Goal: Task Accomplishment & Management: Manage account settings

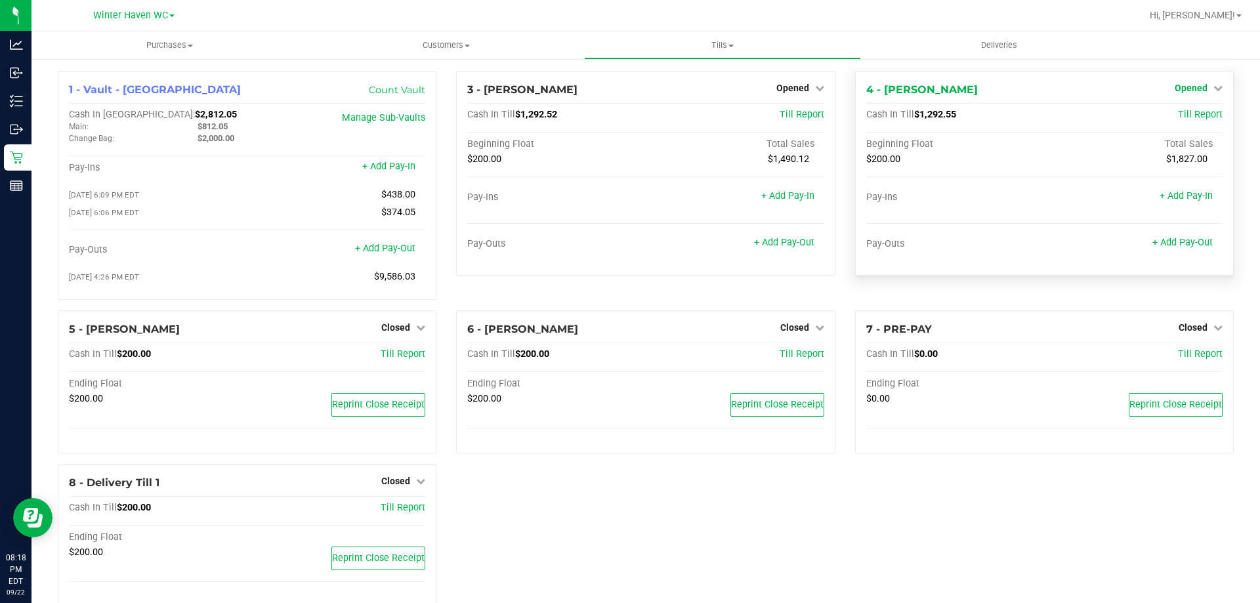
click at [1188, 83] on span "Opened" at bounding box center [1190, 88] width 33 height 10
click at [1178, 113] on link "Close Till" at bounding box center [1191, 115] width 35 height 10
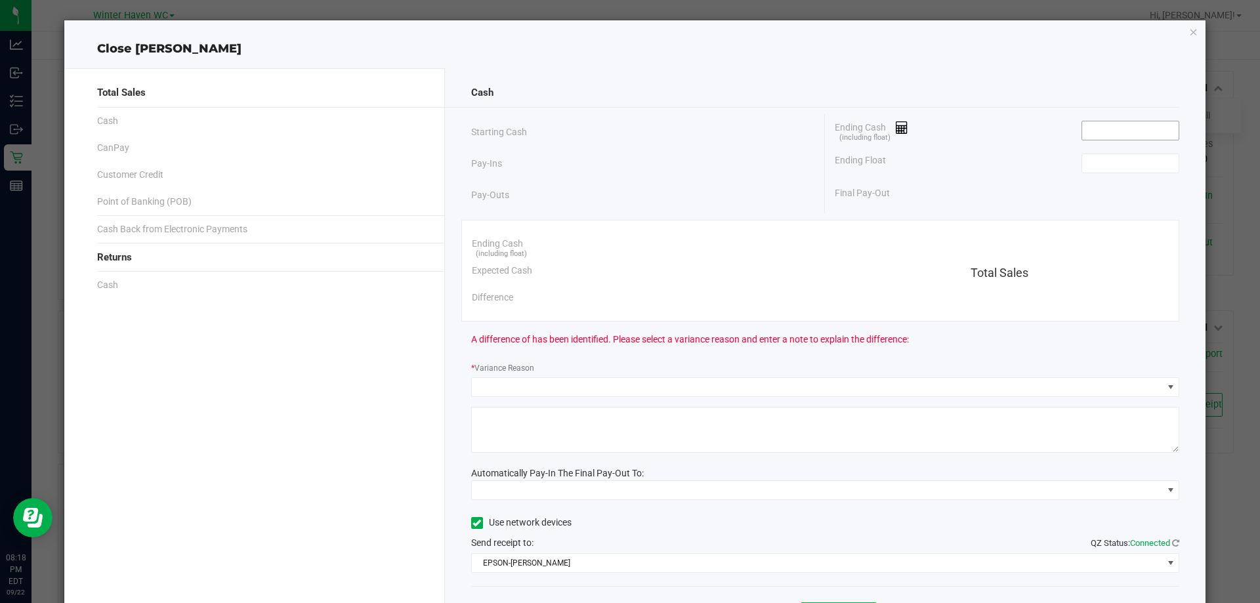
click at [1125, 126] on input at bounding box center [1130, 130] width 96 height 18
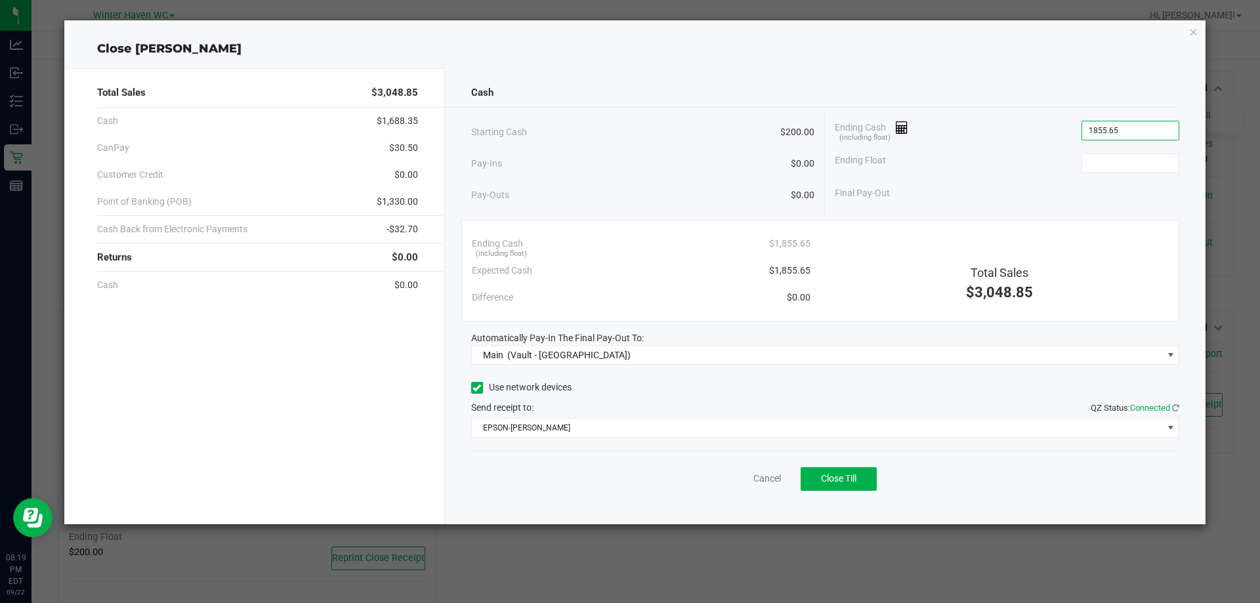
type input "$1,855.65"
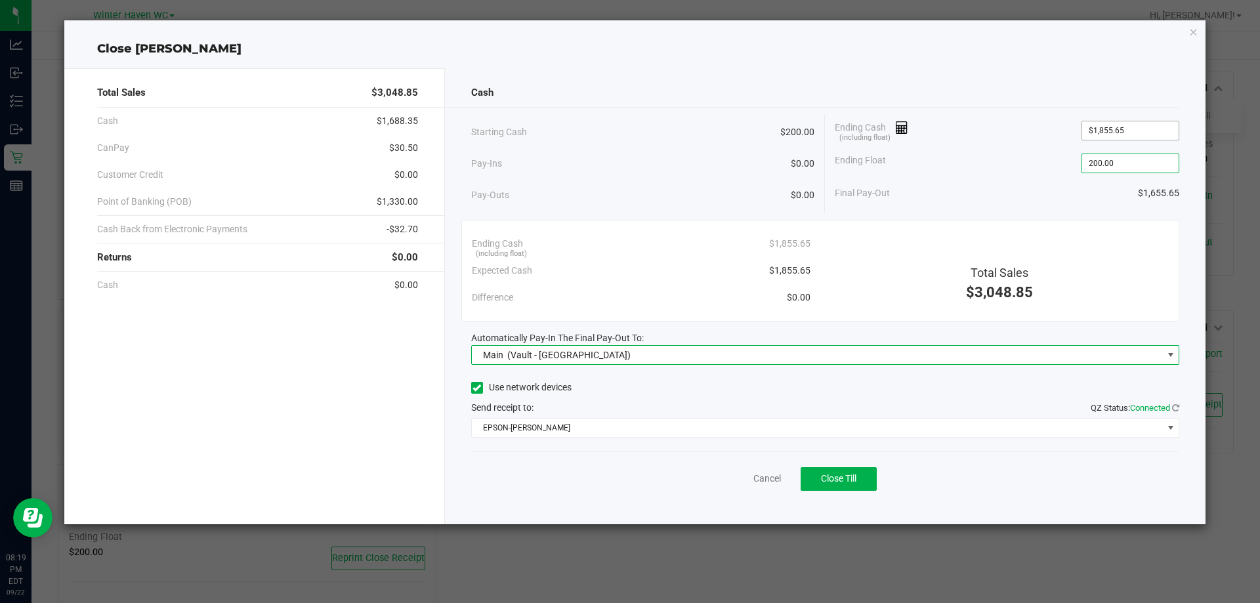
type input "$200.00"
click at [694, 166] on div "Pay-Ins $0.00" at bounding box center [643, 163] width 344 height 27
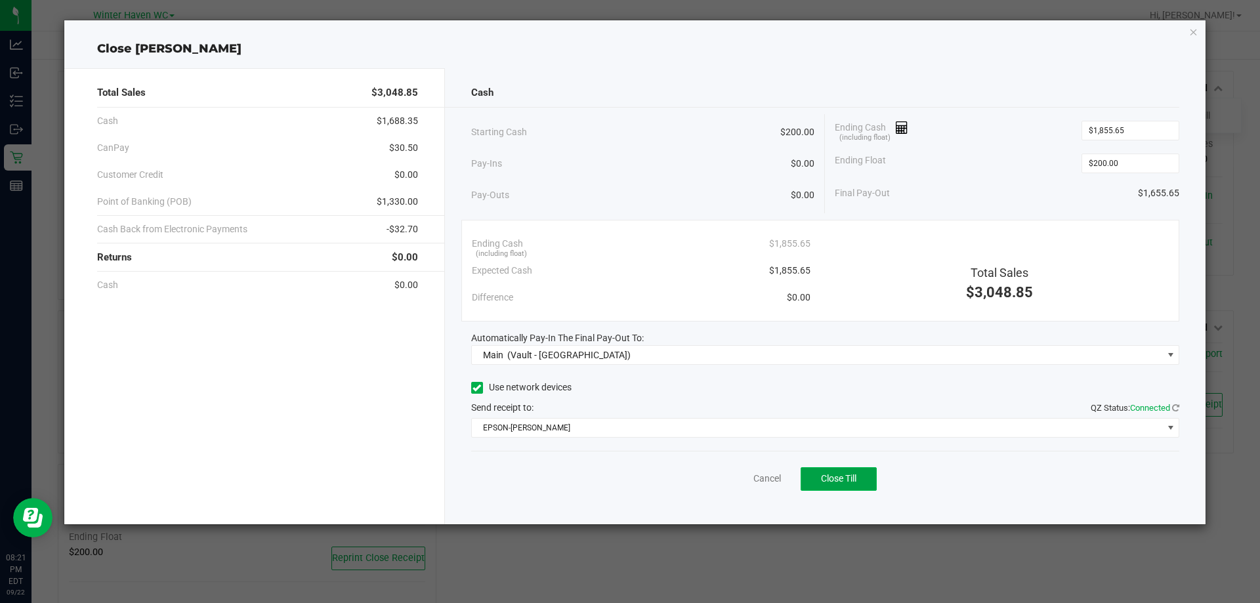
click at [802, 480] on button "Close Till" at bounding box center [838, 479] width 76 height 24
click at [735, 482] on link "Dismiss" at bounding box center [737, 479] width 31 height 14
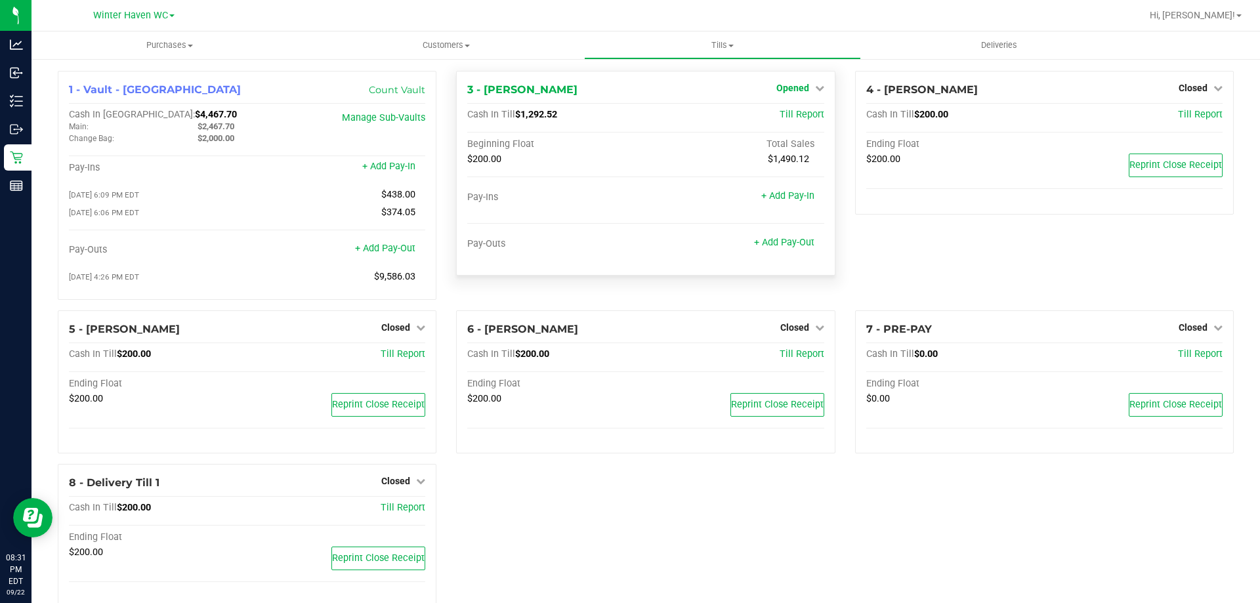
drag, startPoint x: 799, startPoint y: 76, endPoint x: 795, endPoint y: 83, distance: 8.6
click at [799, 75] on div "3 - JAMES-BROWN Opened Close Till Cash In Till $1,292.52 Till Report Beginning …" at bounding box center [645, 173] width 379 height 205
click at [793, 86] on span "Opened" at bounding box center [792, 88] width 33 height 10
click at [800, 111] on link "Close Till" at bounding box center [793, 115] width 35 height 10
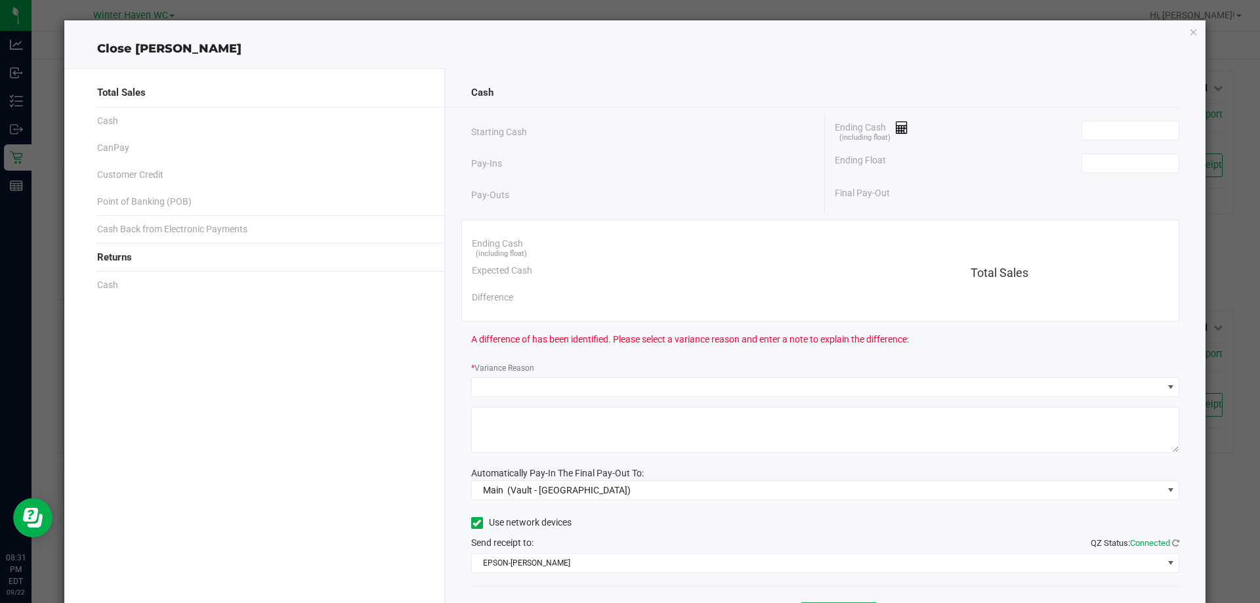
click at [1090, 117] on div "Ending Cash (including float)" at bounding box center [1007, 130] width 344 height 33
click at [1096, 127] on input at bounding box center [1130, 130] width 96 height 18
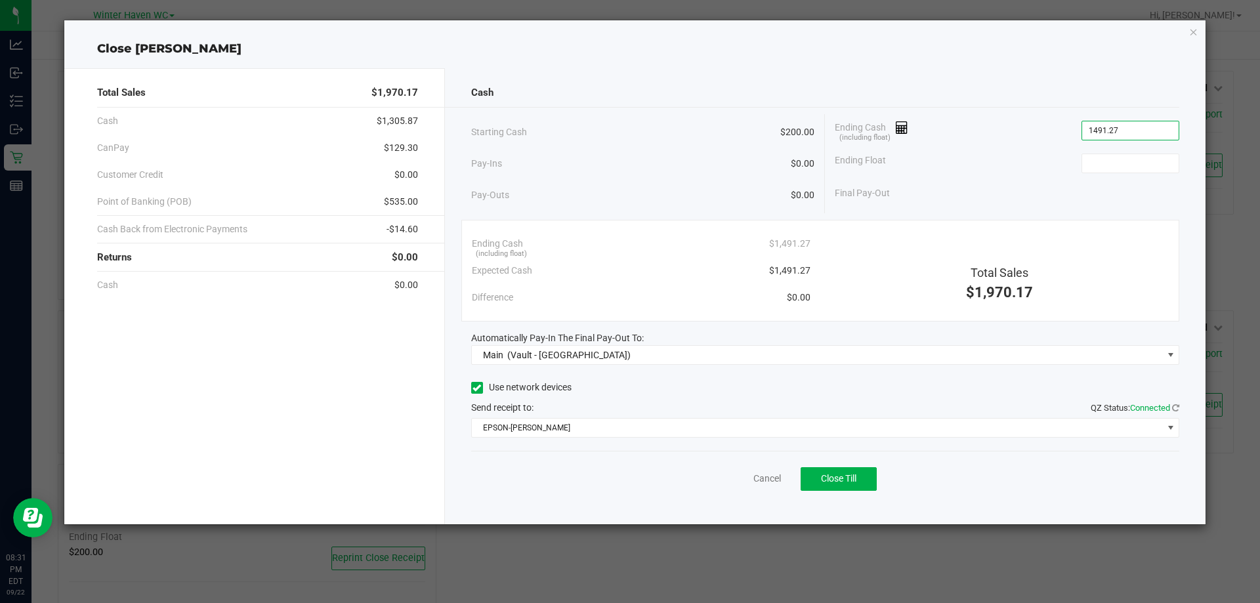
type input "$1,491.27"
type input "$200.00"
click at [661, 384] on div "Use network devices" at bounding box center [825, 388] width 709 height 20
click at [839, 488] on button "Close Till" at bounding box center [838, 479] width 76 height 24
click at [728, 476] on link "Dismiss" at bounding box center [737, 479] width 31 height 14
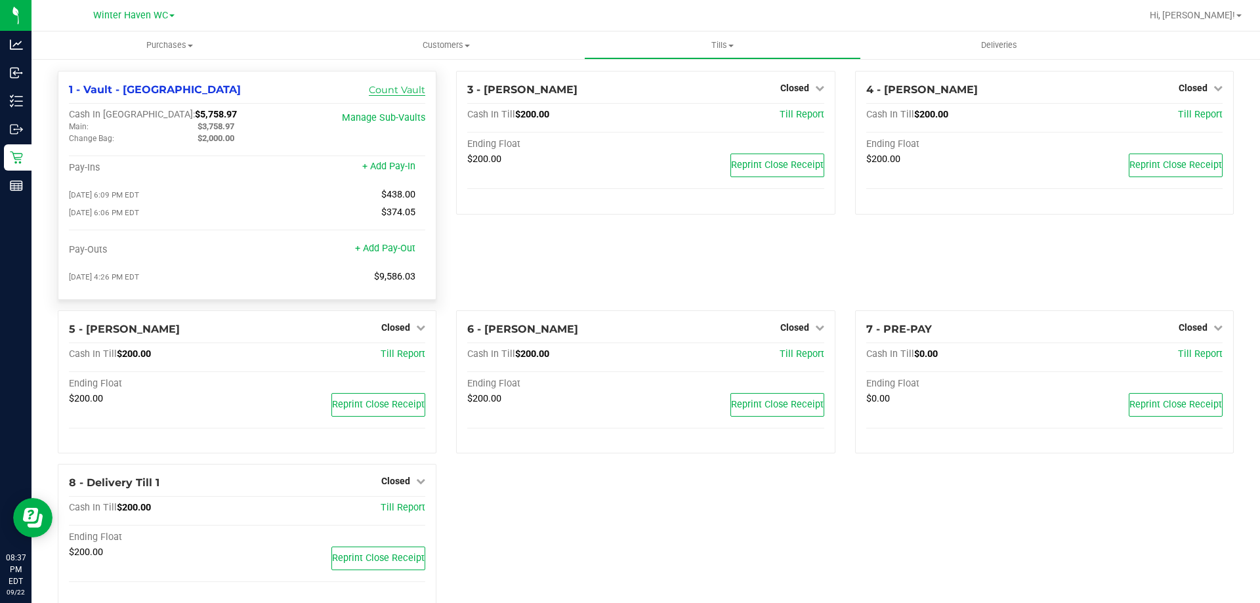
click at [411, 84] on link "Count Vault" at bounding box center [397, 90] width 56 height 12
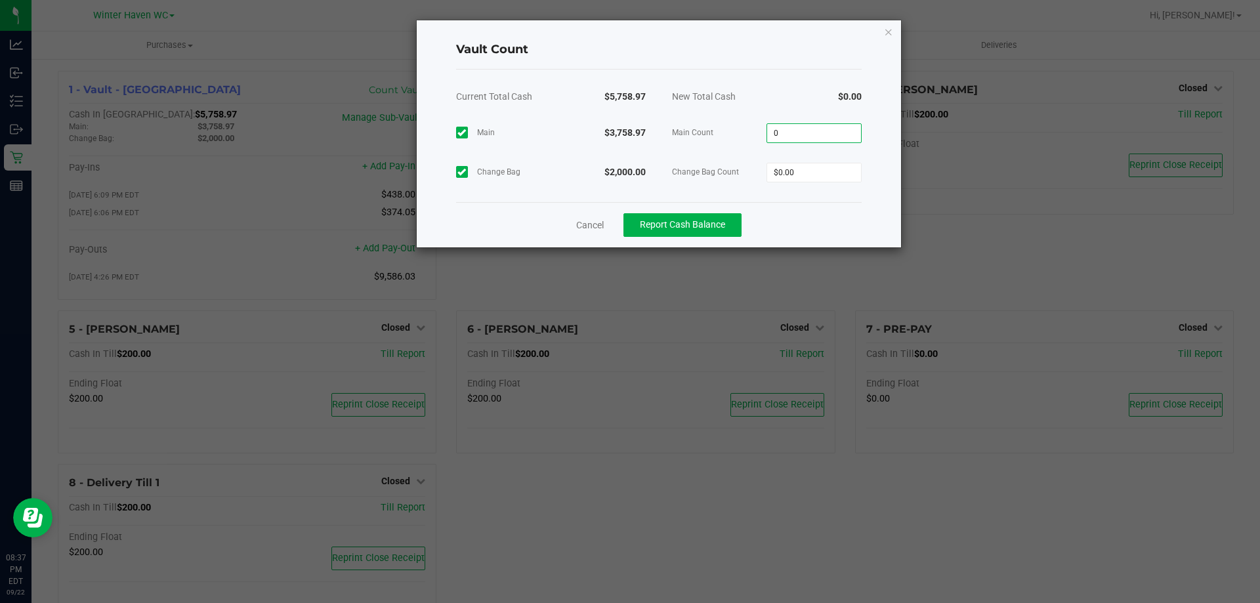
click at [785, 131] on input "0" at bounding box center [814, 133] width 94 height 18
type input "$3,758.97"
type input "$2,000.00"
click at [732, 108] on div "New Total Cash" at bounding box center [713, 96] width 108 height 33
click at [696, 230] on span "Report Cash Balance" at bounding box center [682, 224] width 85 height 10
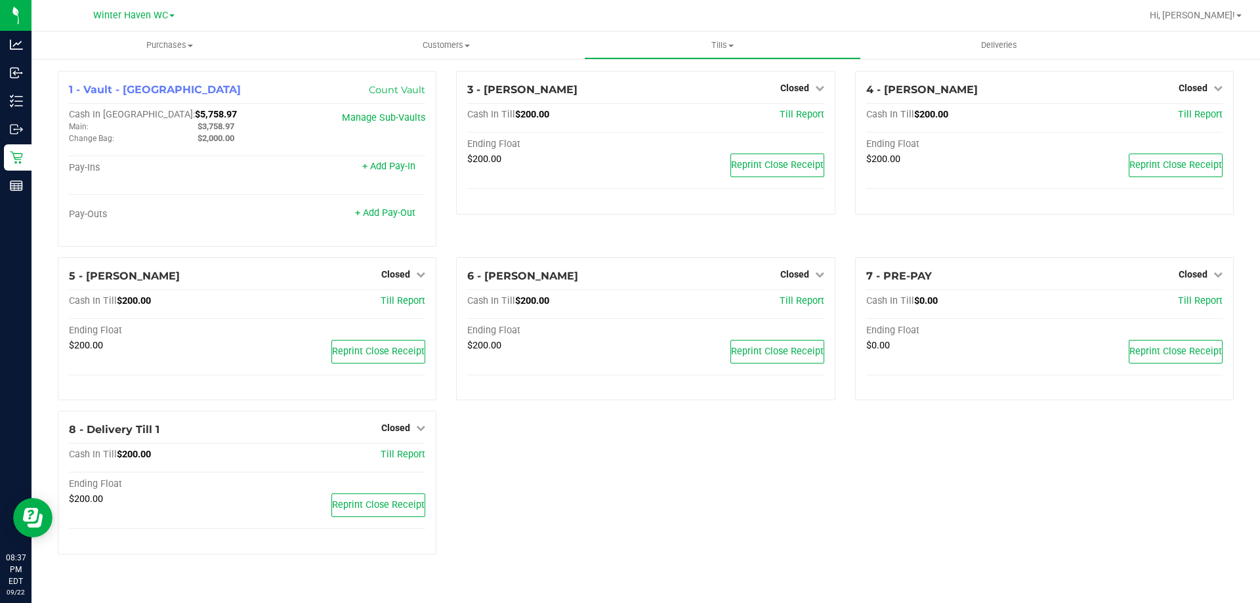
click at [450, 217] on div "3 - JAMES-BROWN Closed Open Till Cash In Till $200.00 Till Report Ending Float …" at bounding box center [645, 164] width 398 height 186
click at [714, 46] on span "Tills" at bounding box center [722, 45] width 275 height 12
click at [666, 76] on span "Manage tills" at bounding box center [628, 78] width 89 height 11
click at [718, 47] on span "Tills" at bounding box center [722, 45] width 275 height 12
click at [674, 87] on li "Reconcile e-payments" at bounding box center [722, 95] width 276 height 16
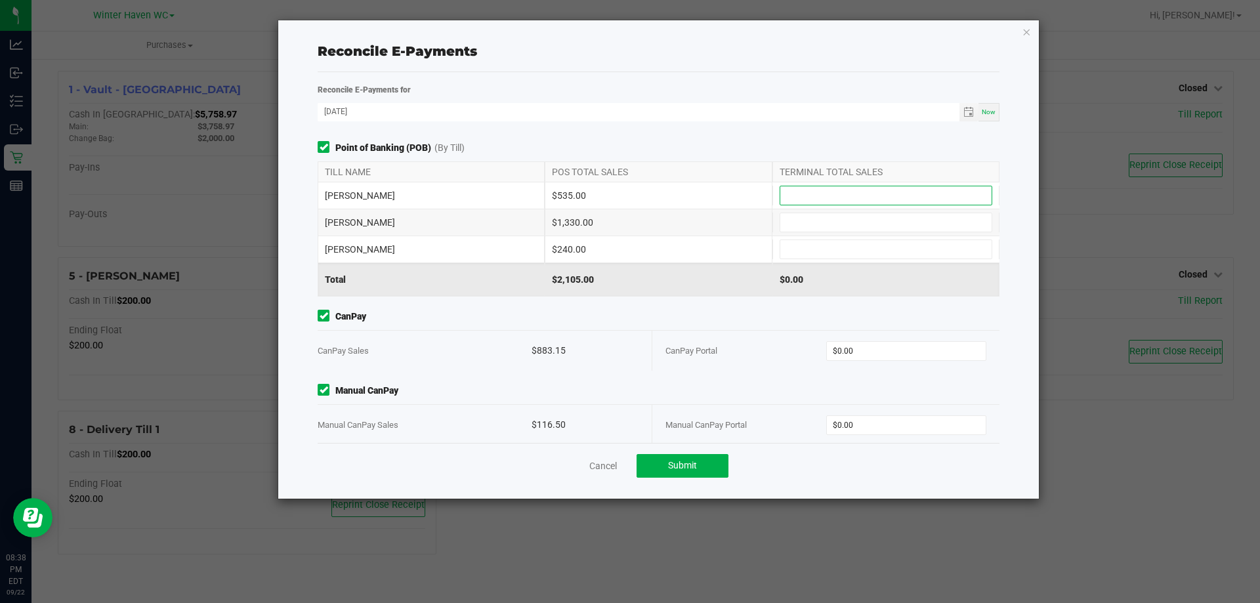
click at [791, 200] on input at bounding box center [885, 195] width 211 height 18
type input "$535.00"
type input "$1,330.00"
type input "$240.00"
click at [946, 142] on span "Point of Banking (POB) (By Till)" at bounding box center [659, 148] width 682 height 14
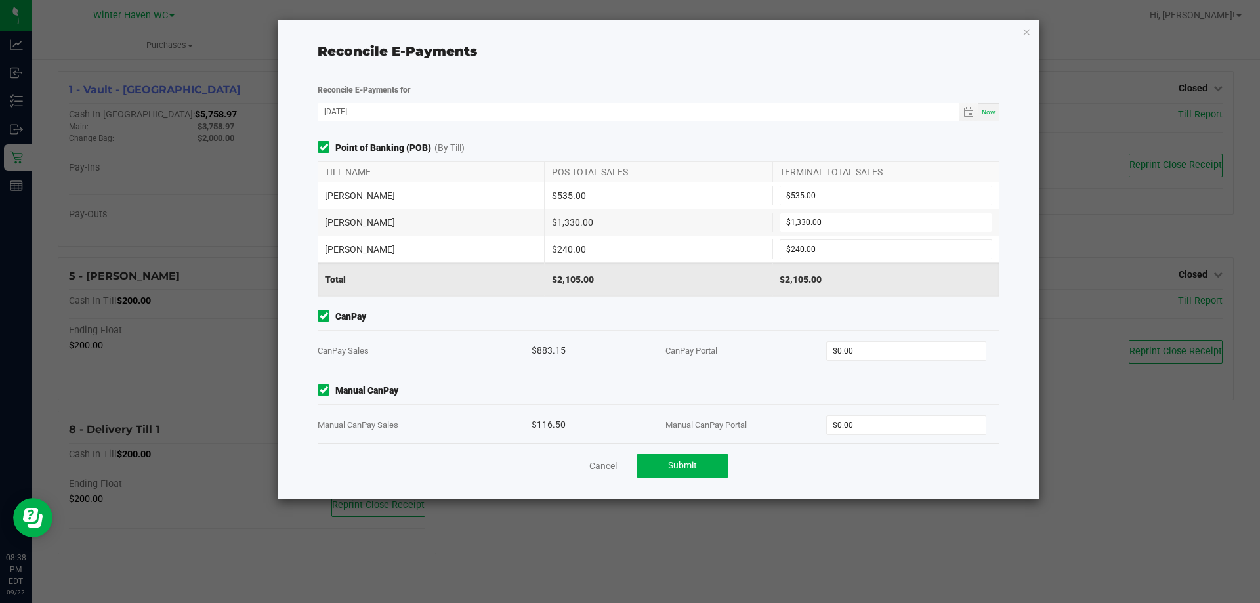
scroll to position [14, 0]
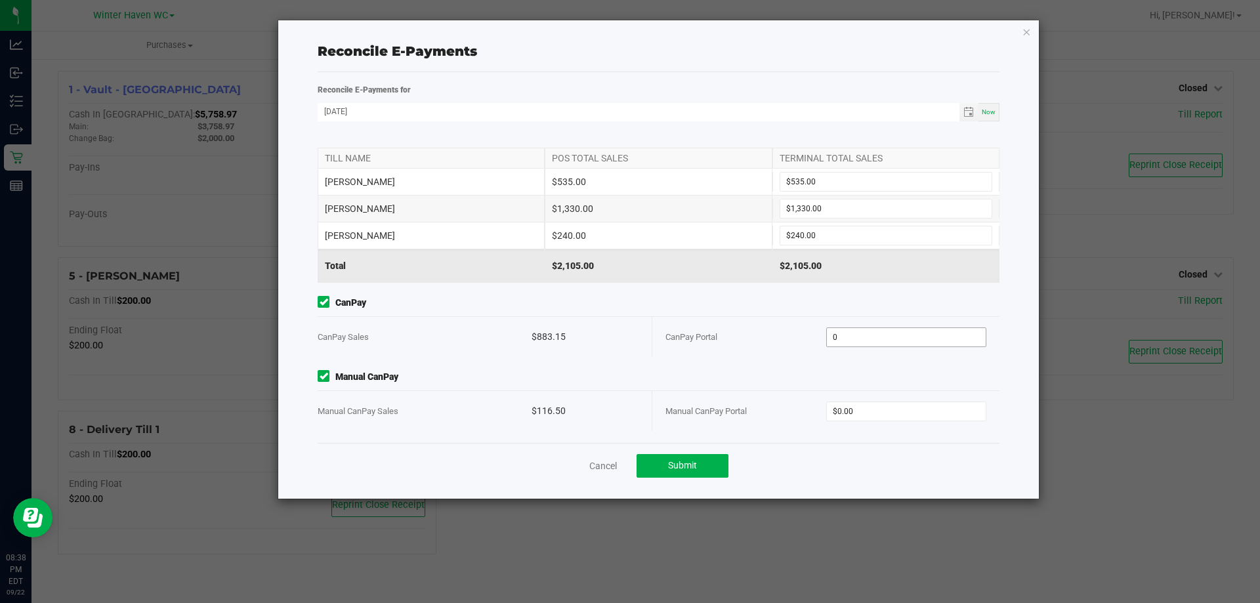
click at [873, 337] on input "0" at bounding box center [906, 337] width 159 height 18
type input "$883.15"
type input "$116.50"
click at [823, 362] on div "Point of Banking (POB) (By Till) TILL NAME POS TOTAL SALES TERMINAL TOTAL SALES…" at bounding box center [658, 292] width 701 height 302
click at [723, 472] on button "Submit" at bounding box center [682, 466] width 92 height 24
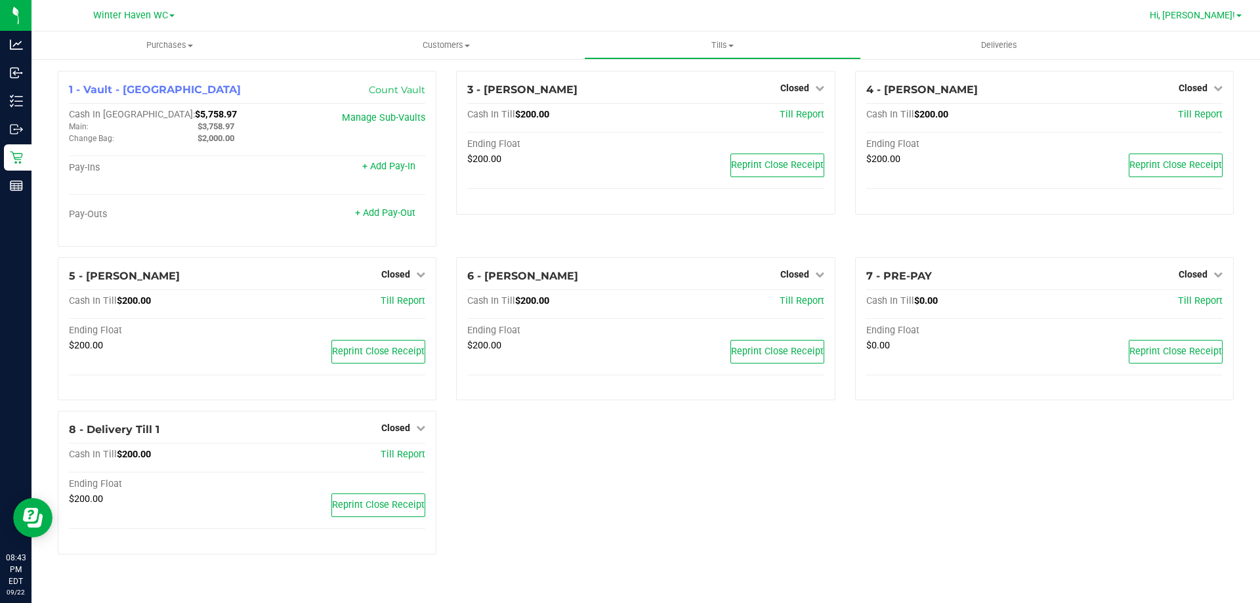
click at [1209, 16] on span "Hi, [PERSON_NAME]!" at bounding box center [1191, 15] width 85 height 10
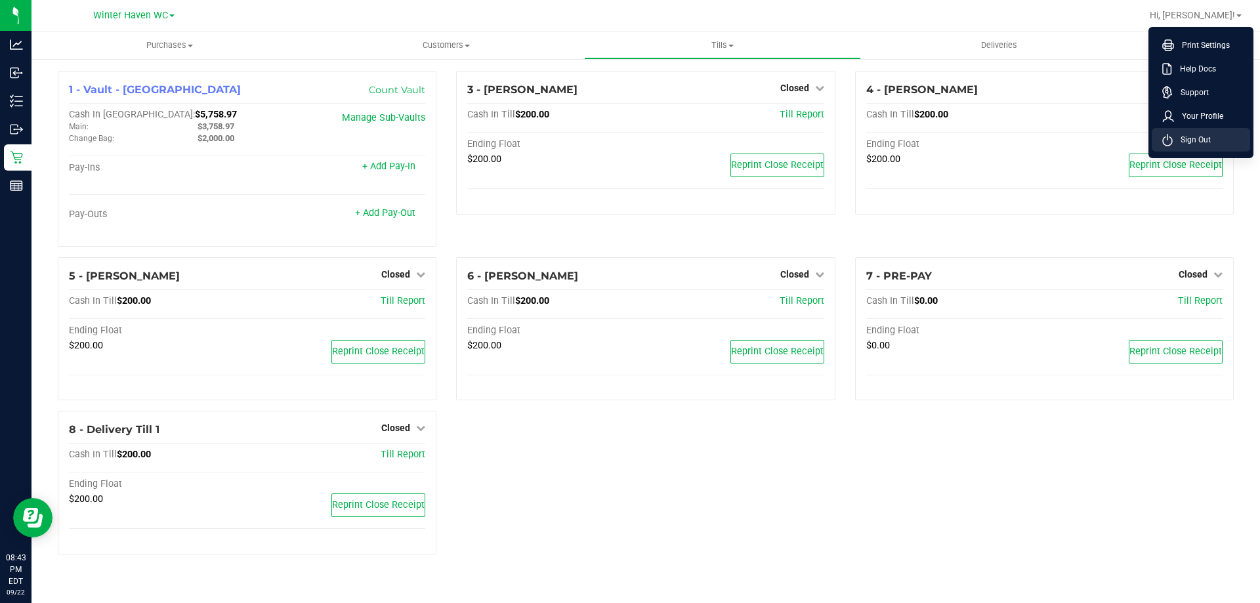
click at [1224, 140] on li "Sign Out" at bounding box center [1200, 140] width 98 height 24
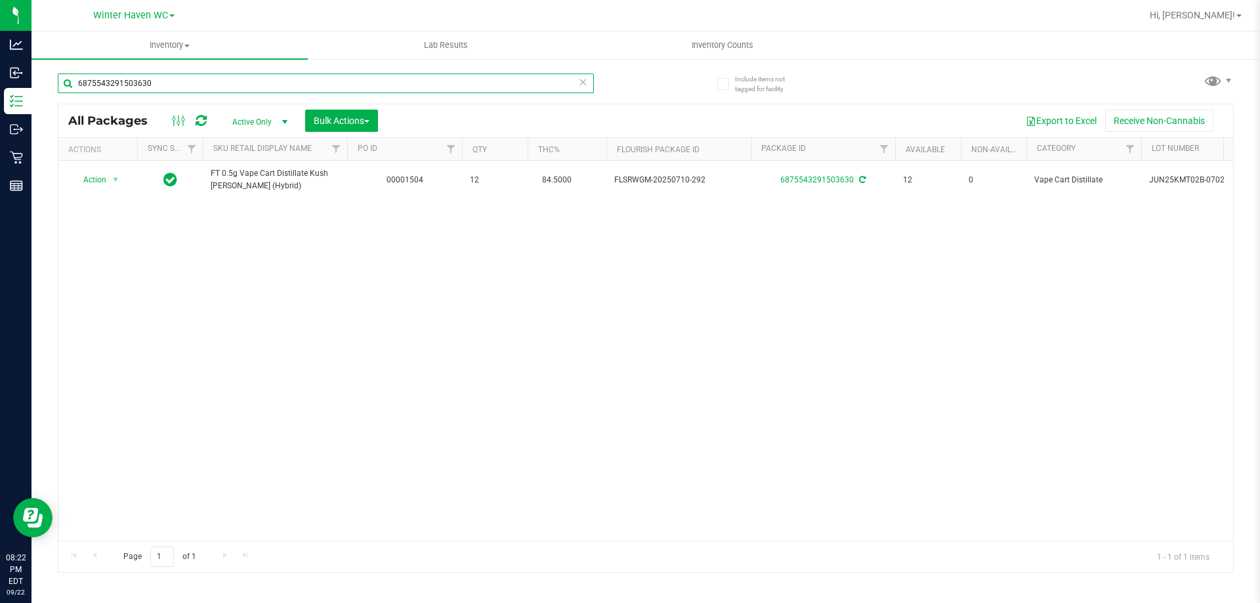
click at [174, 77] on input "6875543291503630" at bounding box center [326, 83] width 536 height 20
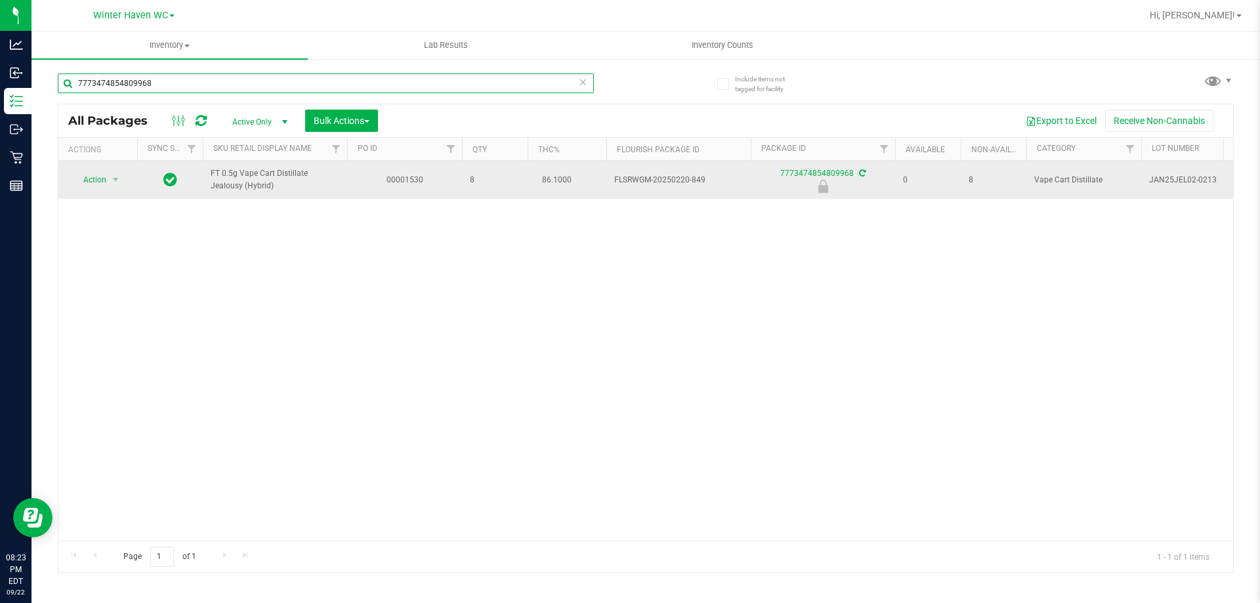
type input "7773474854809968"
click at [108, 174] on span "select" at bounding box center [116, 180] width 16 height 18
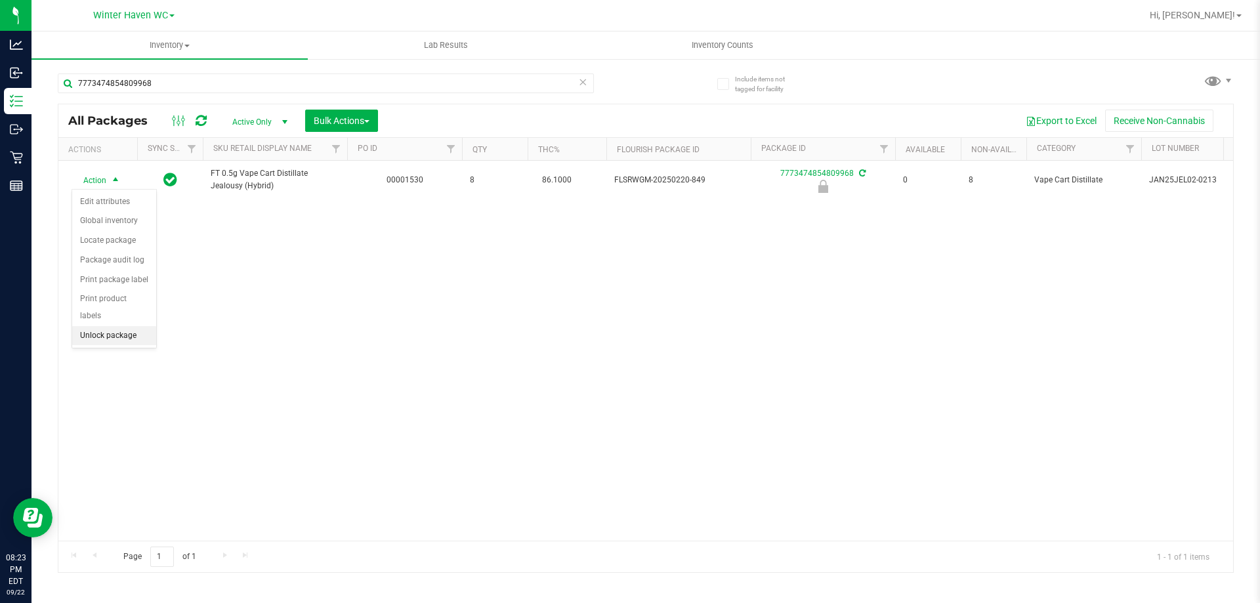
click at [104, 326] on li "Unlock package" at bounding box center [114, 336] width 84 height 20
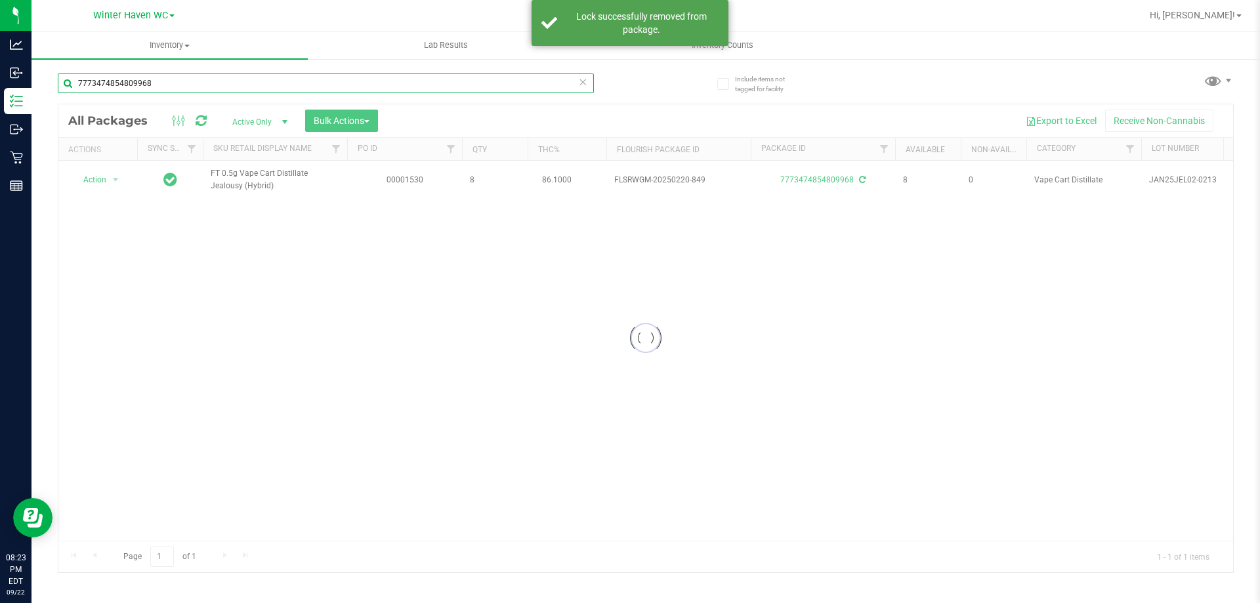
click at [159, 81] on input "7773474854809968" at bounding box center [326, 83] width 536 height 20
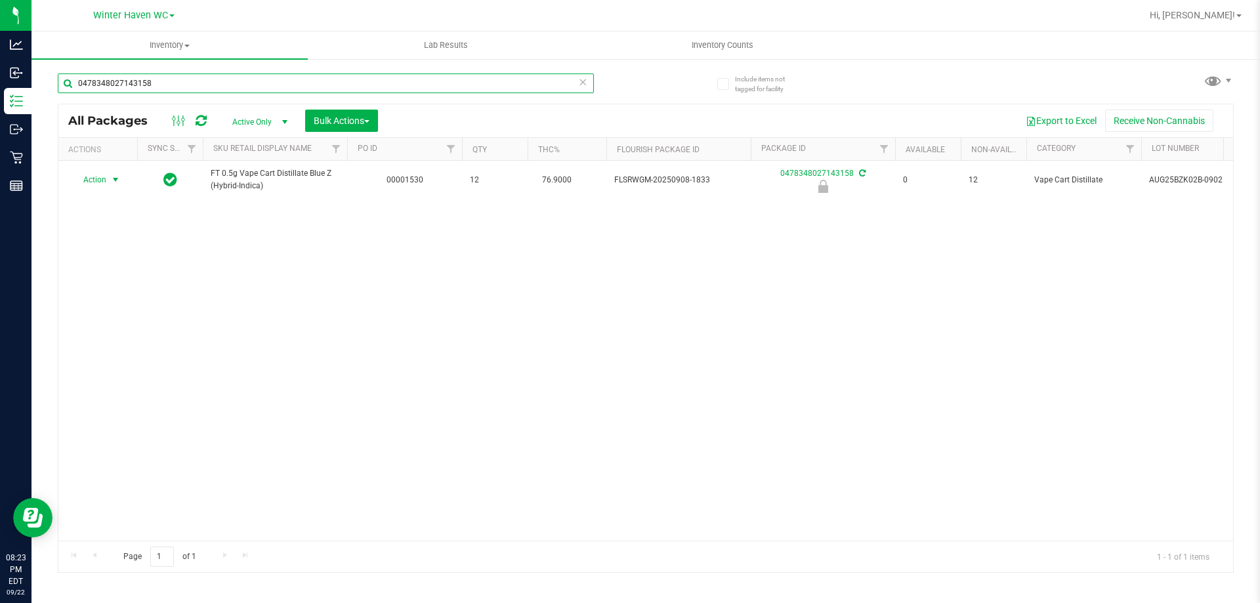
type input "0478348027143158"
click at [111, 178] on span "select" at bounding box center [115, 180] width 10 height 10
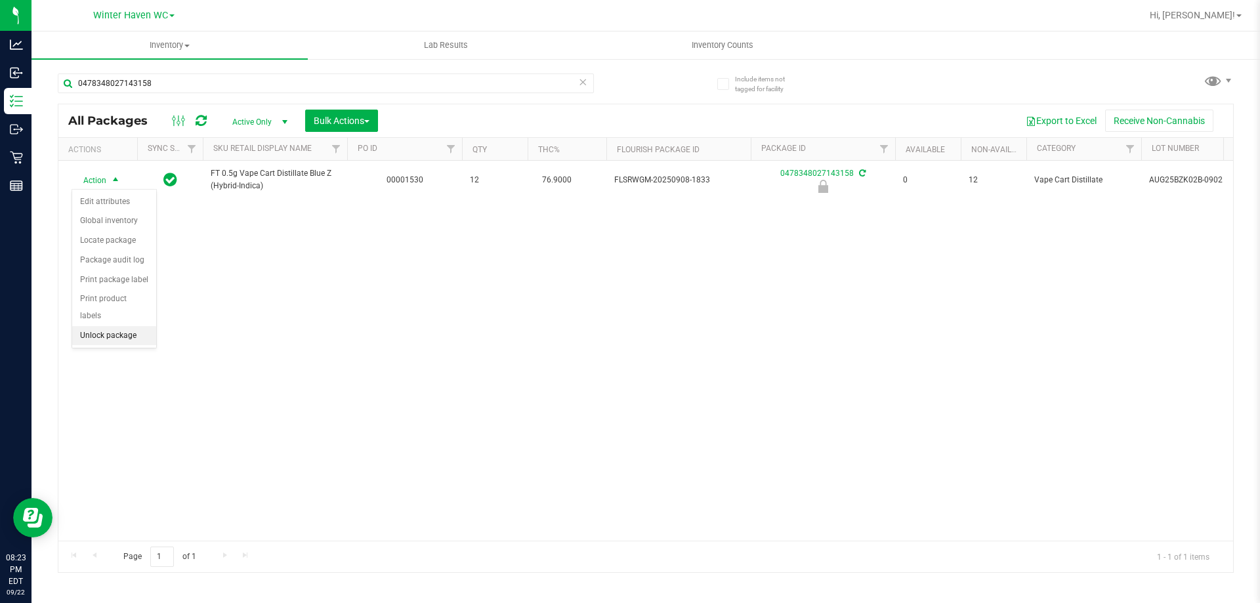
click at [117, 326] on li "Unlock package" at bounding box center [114, 336] width 84 height 20
